Goal: Navigation & Orientation: Find specific page/section

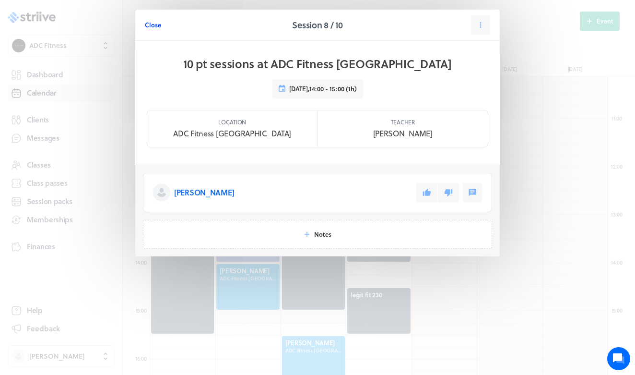
scroll to position [1151, 458]
click at [154, 26] on span "Close" at bounding box center [153, 25] width 16 height 9
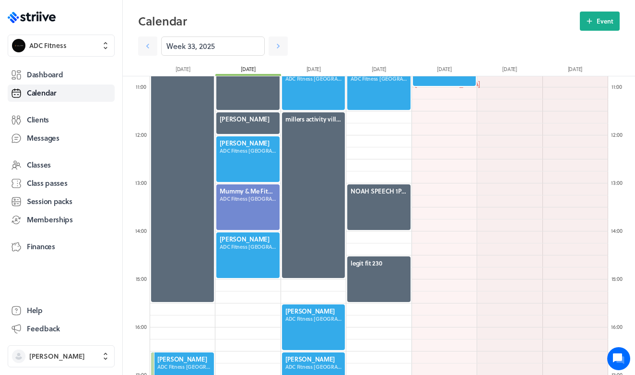
scroll to position [528, 0]
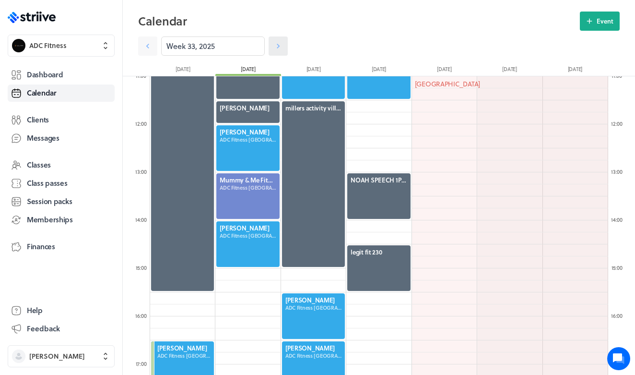
click at [276, 47] on icon at bounding box center [278, 46] width 10 height 10
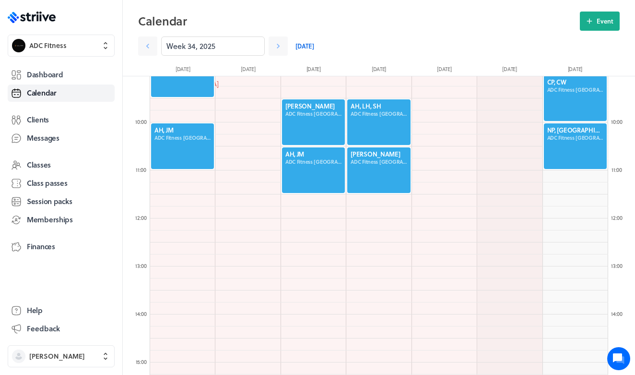
scroll to position [431, 0]
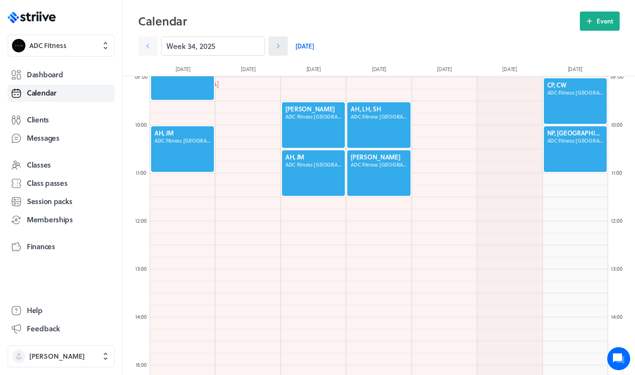
click at [275, 48] on icon at bounding box center [278, 46] width 10 height 10
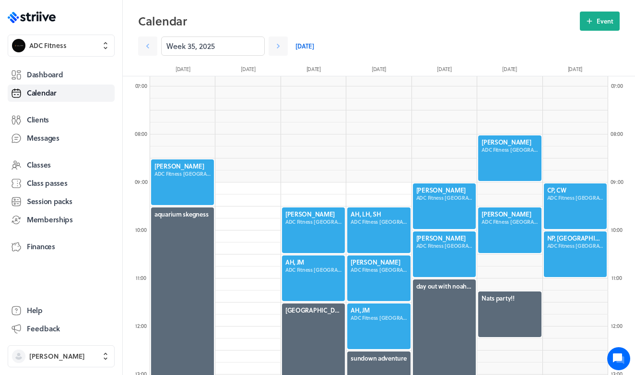
scroll to position [334, 0]
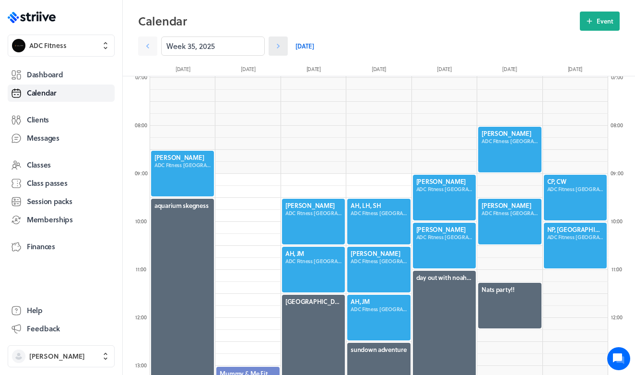
click at [281, 47] on icon at bounding box center [278, 46] width 10 height 10
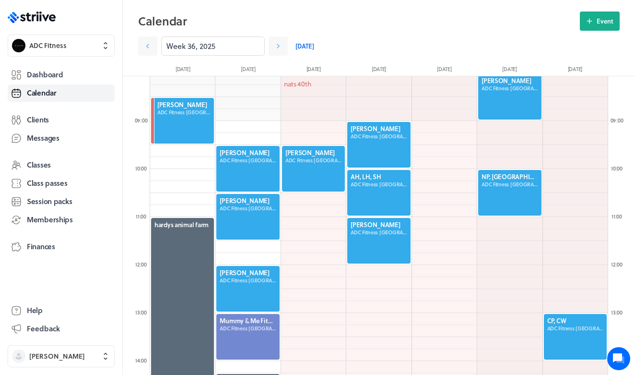
scroll to position [393, 0]
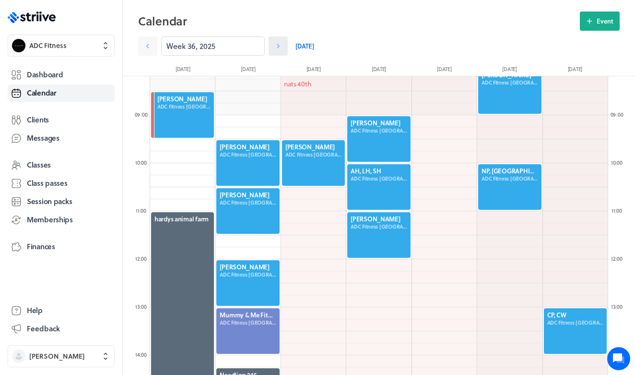
click at [279, 49] on icon at bounding box center [278, 46] width 10 height 10
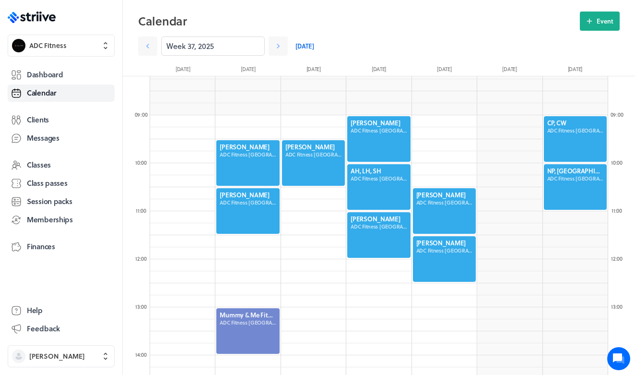
click at [448, 254] on div at bounding box center [444, 258] width 65 height 47
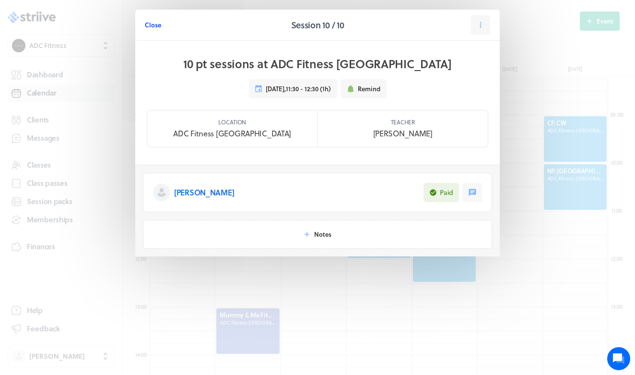
click at [156, 23] on span "Close" at bounding box center [153, 25] width 16 height 9
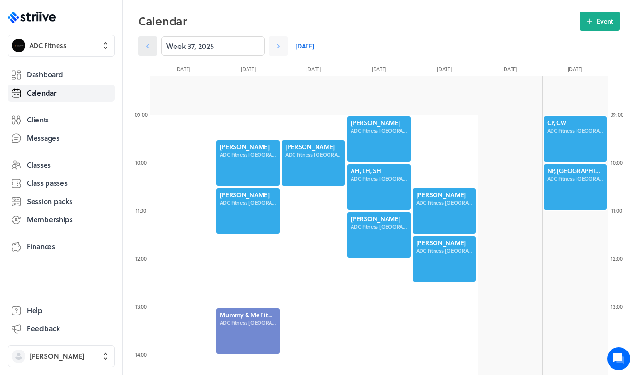
click at [154, 48] on link at bounding box center [147, 45] width 19 height 19
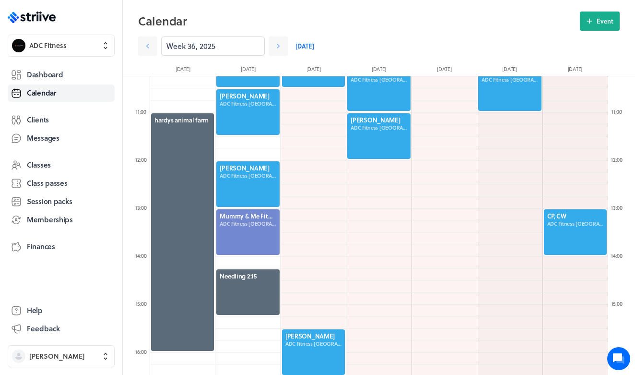
scroll to position [496, 0]
